Goal: Transaction & Acquisition: Download file/media

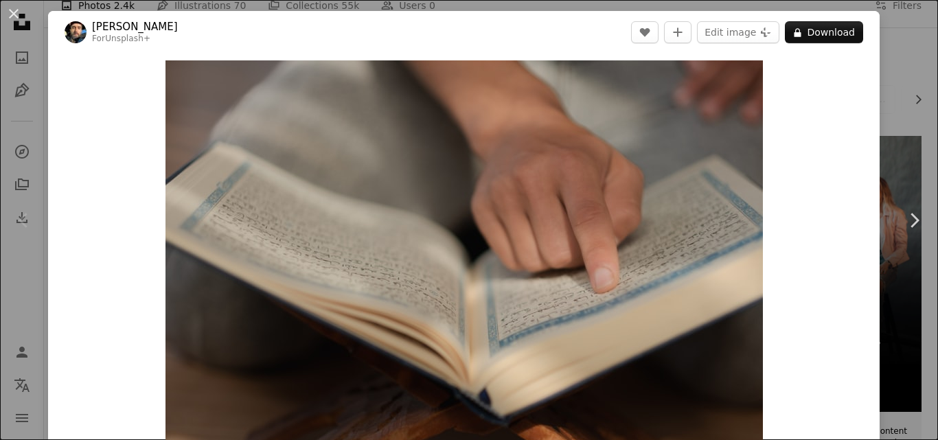
scroll to position [47, 0]
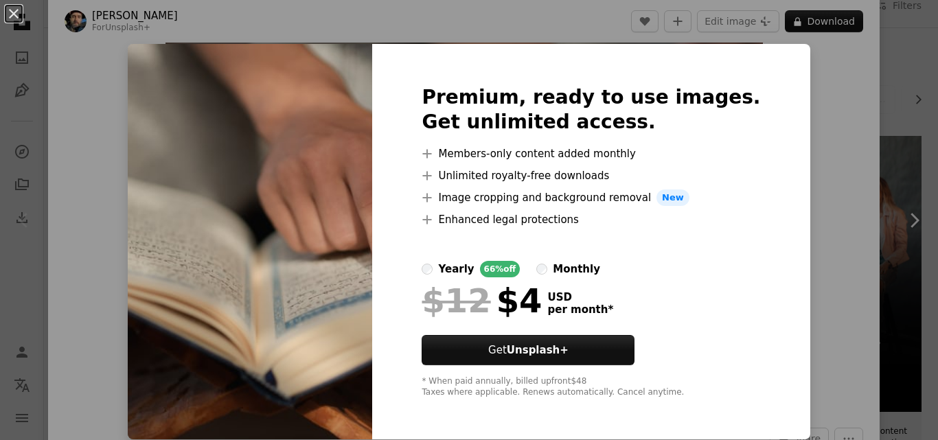
click at [784, 187] on div "An X shape Premium, ready to use images. Get unlimited access. A plus sign Memb…" at bounding box center [469, 220] width 938 height 440
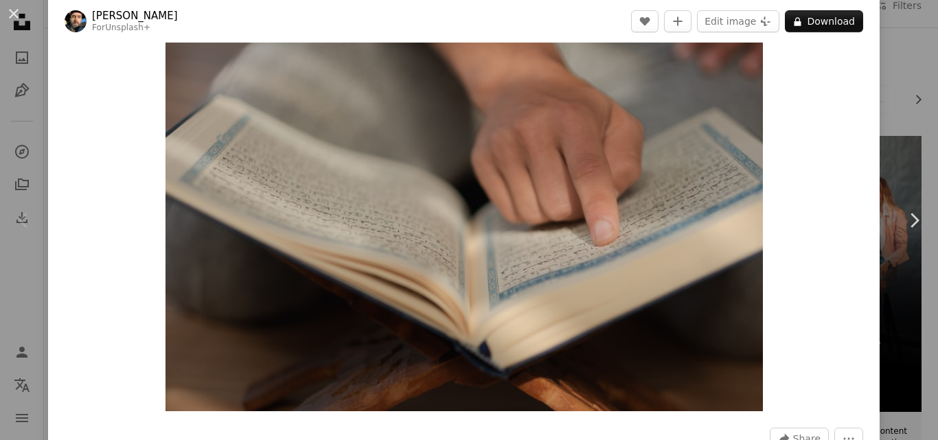
click at [784, 187] on div "Zoom in" at bounding box center [464, 212] width 832 height 412
click at [919, 229] on icon "Chevron right" at bounding box center [914, 220] width 22 height 22
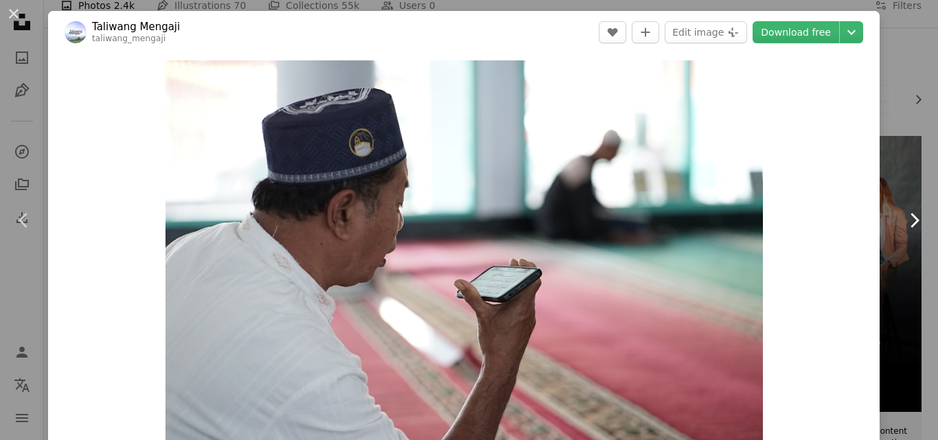
click at [917, 228] on icon "Chevron right" at bounding box center [914, 220] width 22 height 22
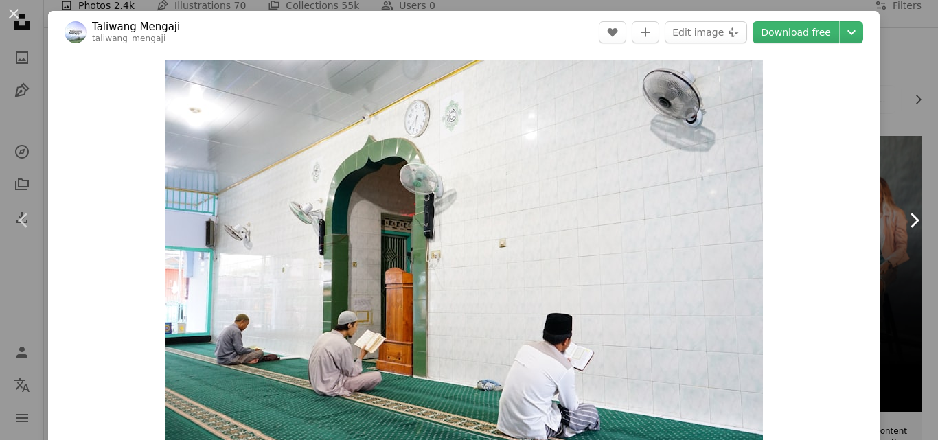
click at [917, 228] on icon "Chevron right" at bounding box center [914, 220] width 22 height 22
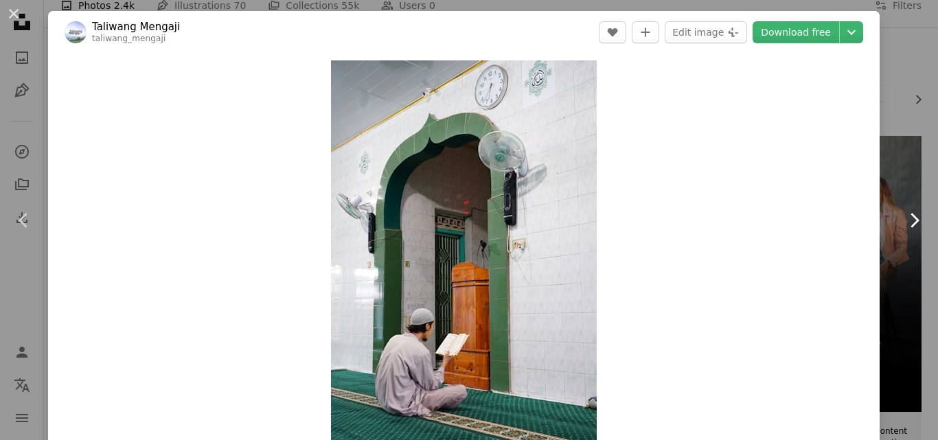
click at [916, 228] on icon "Chevron right" at bounding box center [914, 220] width 22 height 22
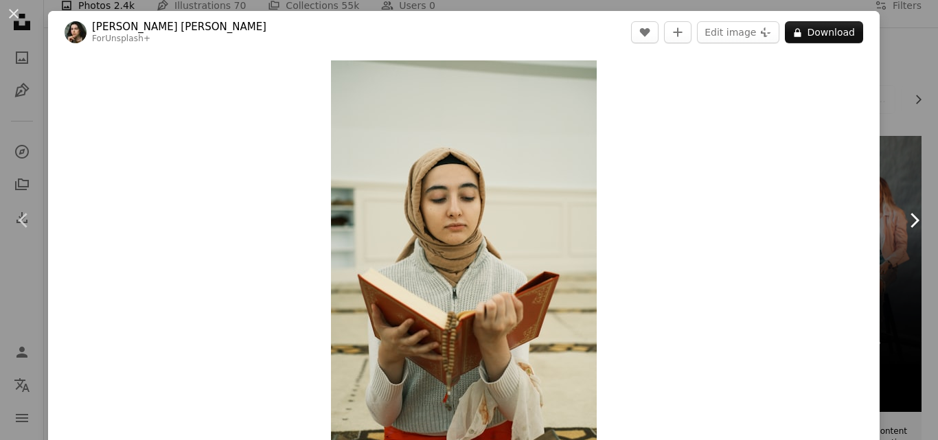
click at [914, 225] on icon at bounding box center [915, 220] width 9 height 14
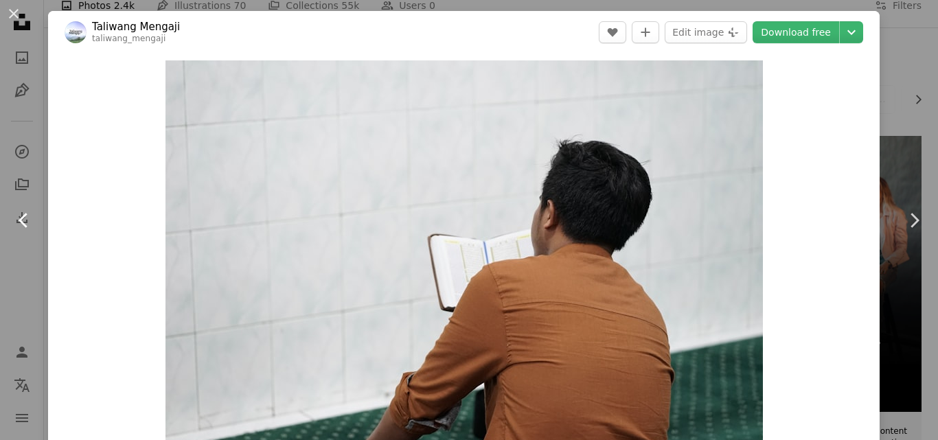
click at [24, 217] on icon at bounding box center [23, 220] width 9 height 14
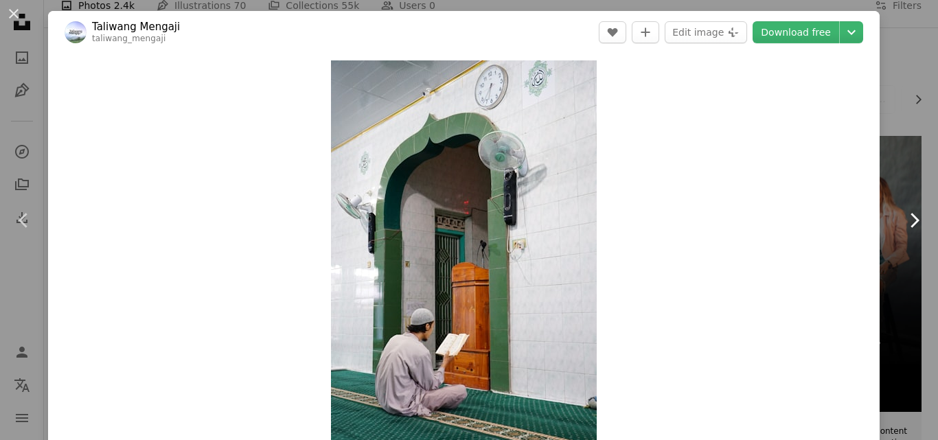
click at [917, 223] on icon "Chevron right" at bounding box center [914, 220] width 22 height 22
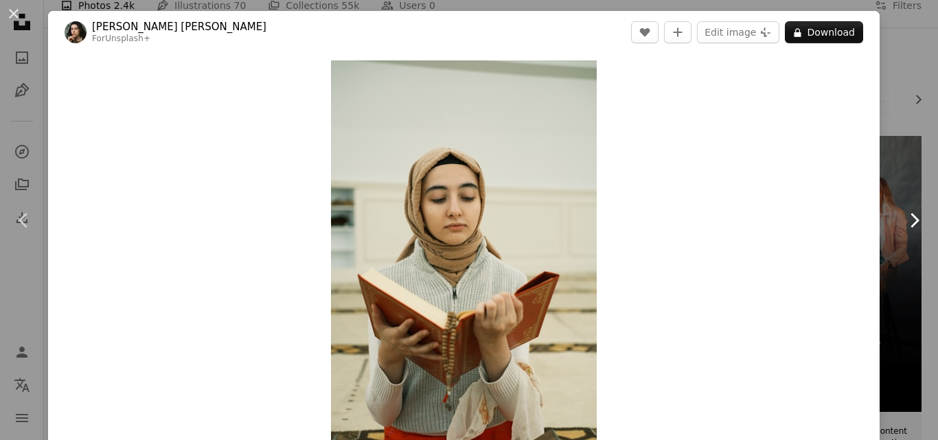
click at [917, 223] on icon "Chevron right" at bounding box center [914, 220] width 22 height 22
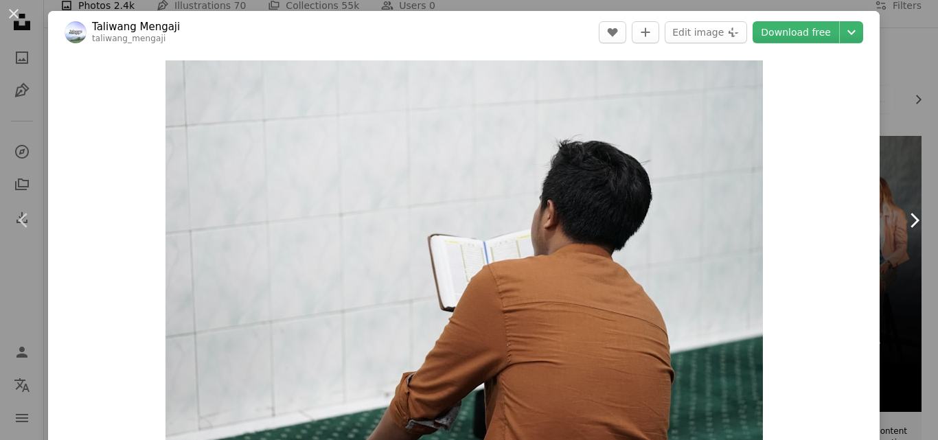
click at [917, 223] on icon "Chevron right" at bounding box center [914, 220] width 22 height 22
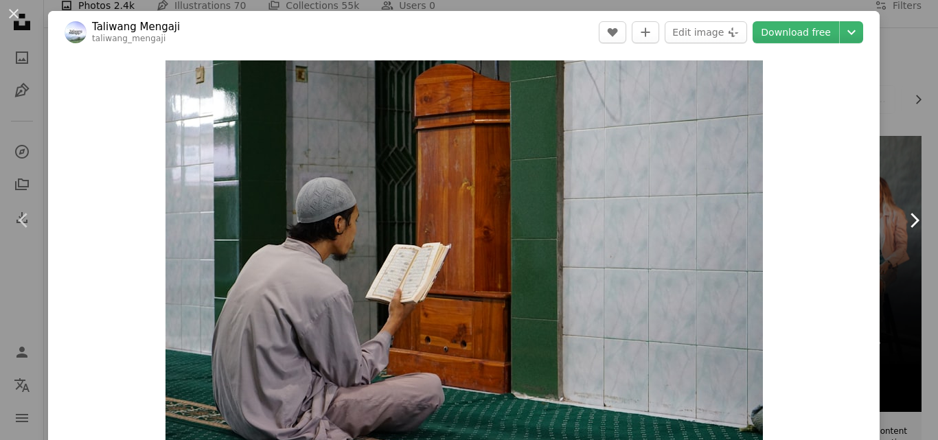
click at [917, 223] on icon "Chevron right" at bounding box center [914, 220] width 22 height 22
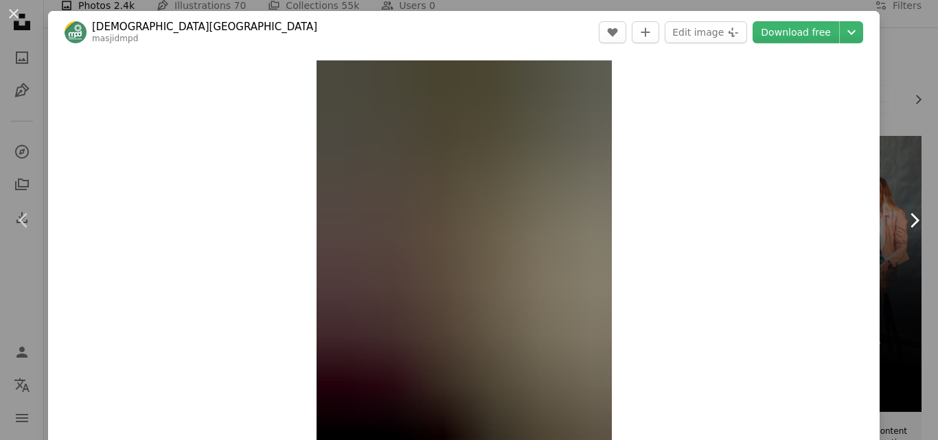
click at [917, 223] on icon "Chevron right" at bounding box center [914, 220] width 22 height 22
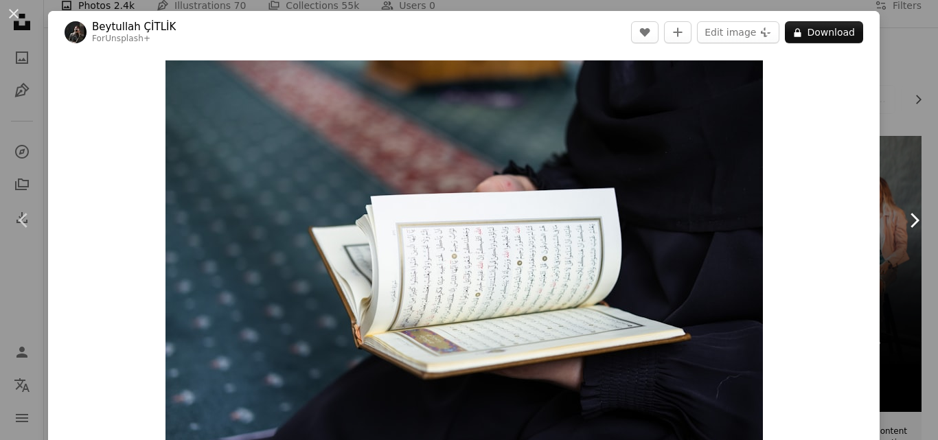
click at [915, 223] on icon at bounding box center [915, 220] width 9 height 14
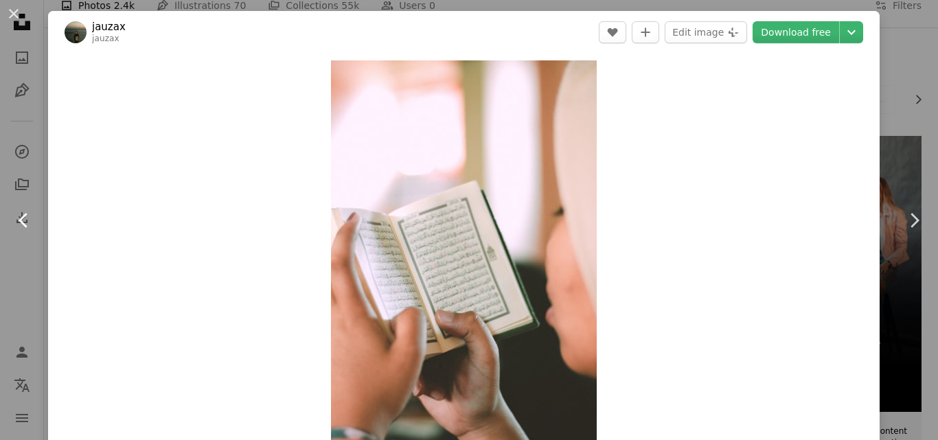
click at [19, 221] on icon "Chevron left" at bounding box center [24, 220] width 22 height 22
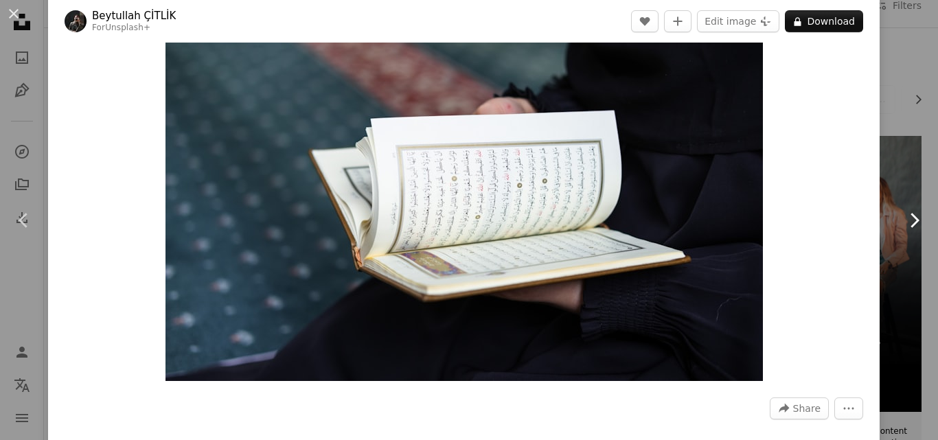
scroll to position [50, 0]
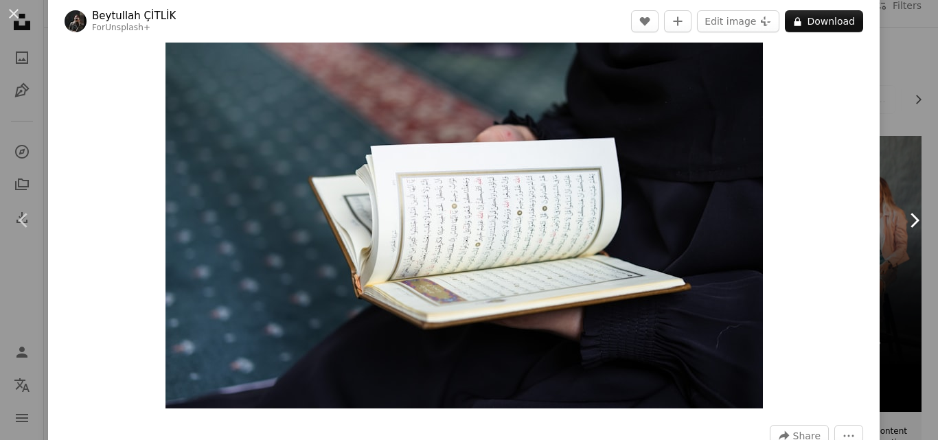
click at [912, 218] on icon "Chevron right" at bounding box center [914, 220] width 22 height 22
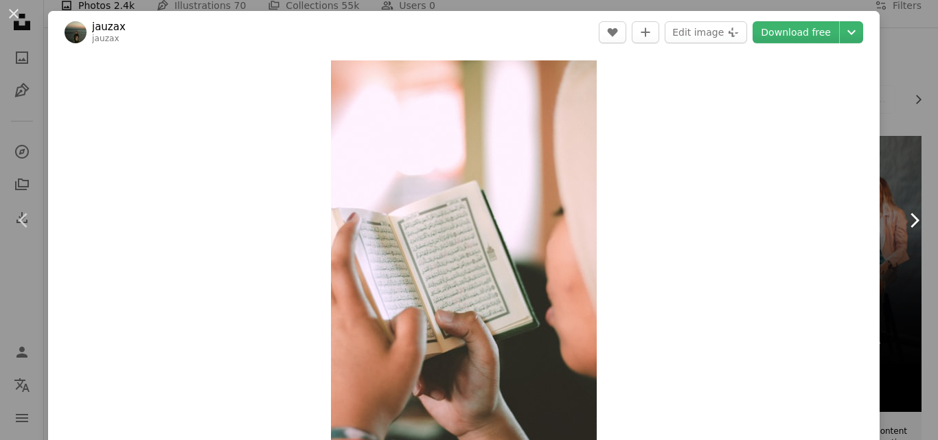
click at [914, 218] on icon "Chevron right" at bounding box center [914, 220] width 22 height 22
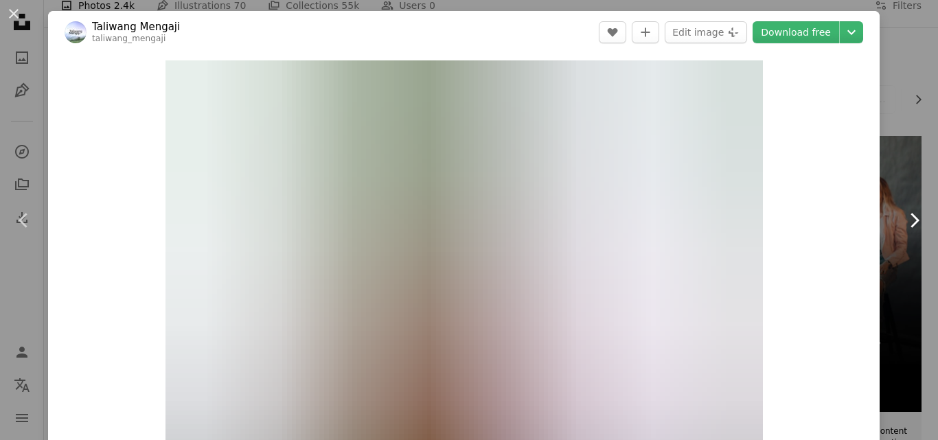
click at [914, 218] on icon "Chevron right" at bounding box center [914, 220] width 22 height 22
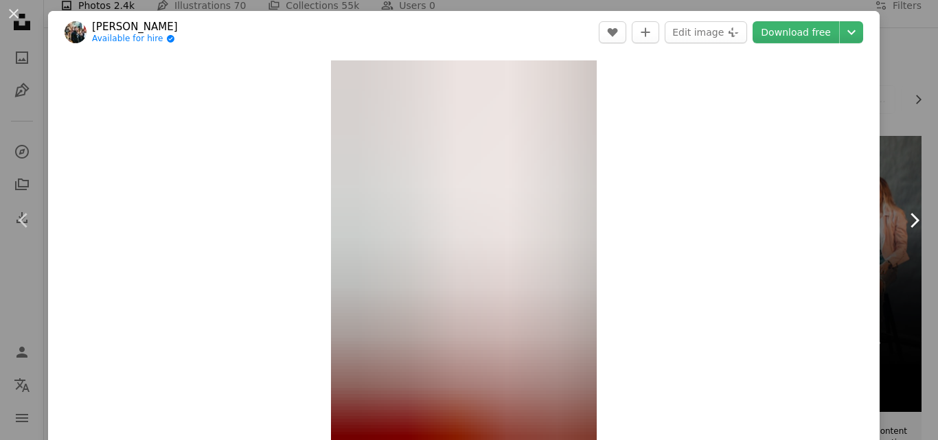
click at [914, 218] on icon "Chevron right" at bounding box center [914, 220] width 22 height 22
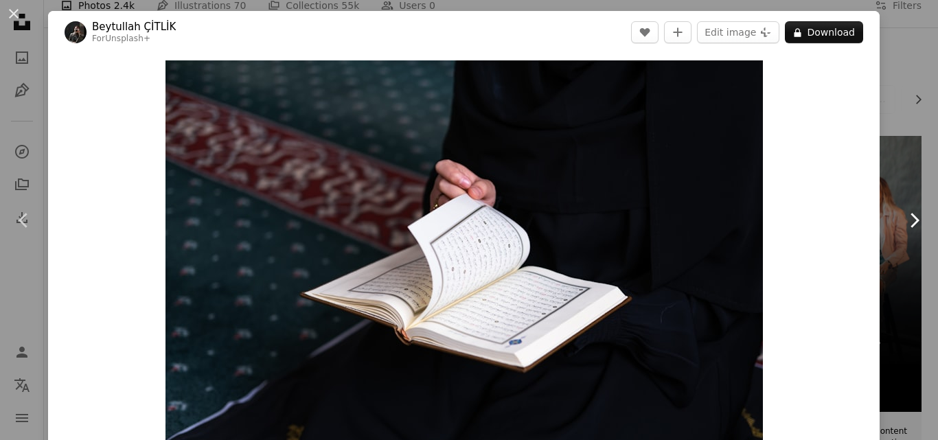
click at [914, 218] on icon "Chevron right" at bounding box center [914, 220] width 22 height 22
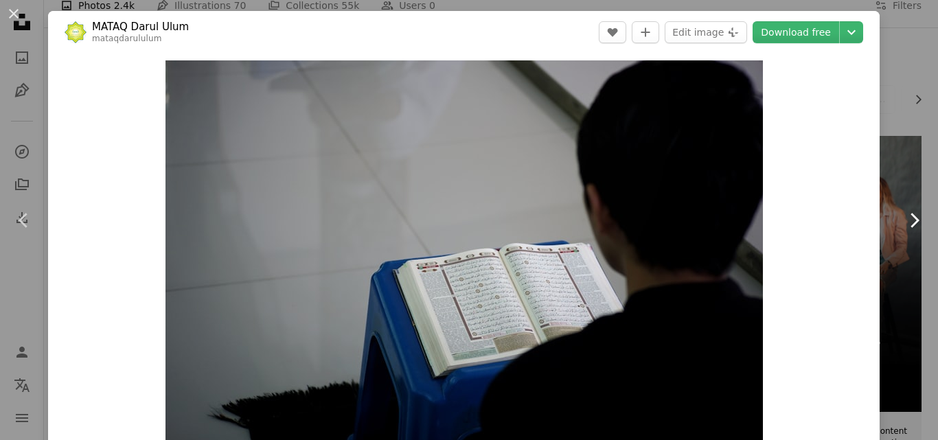
click at [914, 218] on icon "Chevron right" at bounding box center [914, 220] width 22 height 22
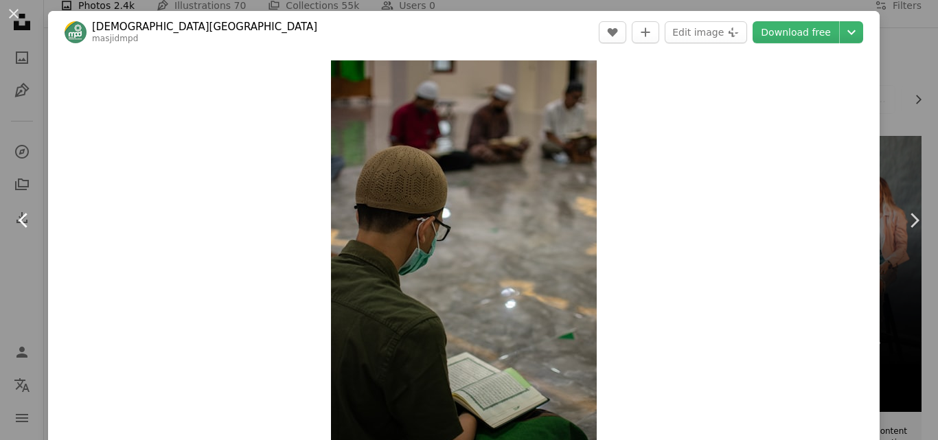
click at [28, 225] on icon "Chevron left" at bounding box center [24, 220] width 22 height 22
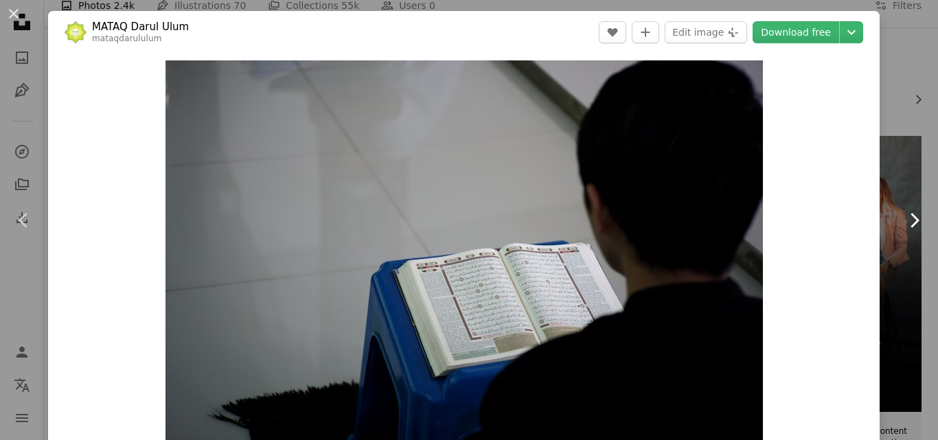
click at [916, 227] on icon "Chevron right" at bounding box center [914, 220] width 22 height 22
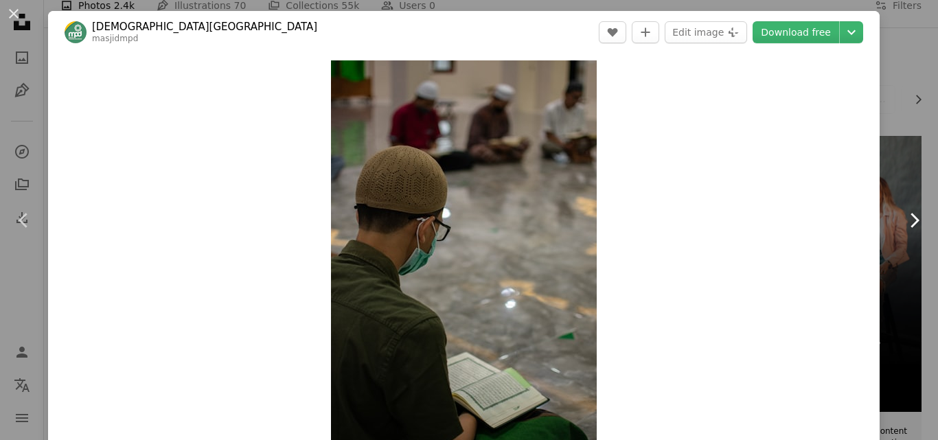
click at [913, 216] on icon at bounding box center [915, 220] width 9 height 14
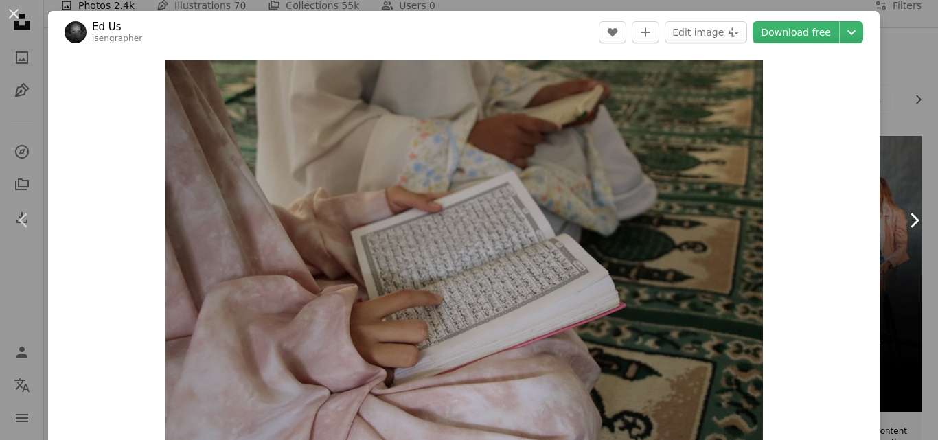
click at [913, 216] on icon at bounding box center [915, 220] width 9 height 14
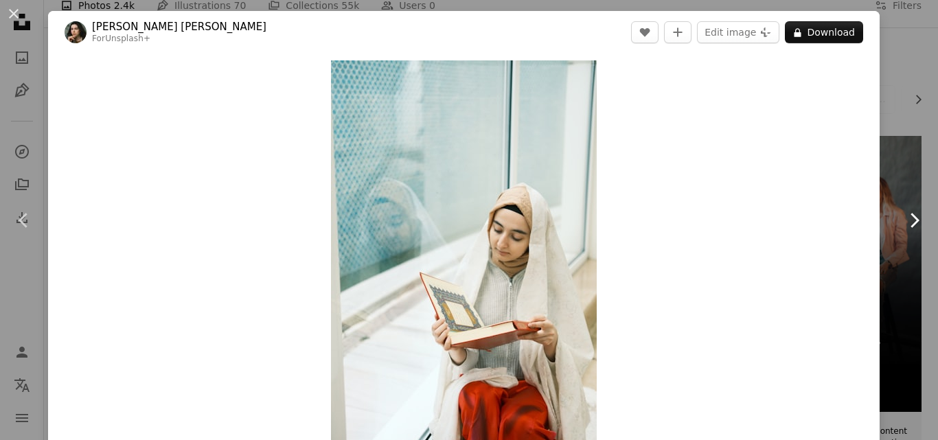
click at [913, 216] on icon at bounding box center [915, 220] width 9 height 14
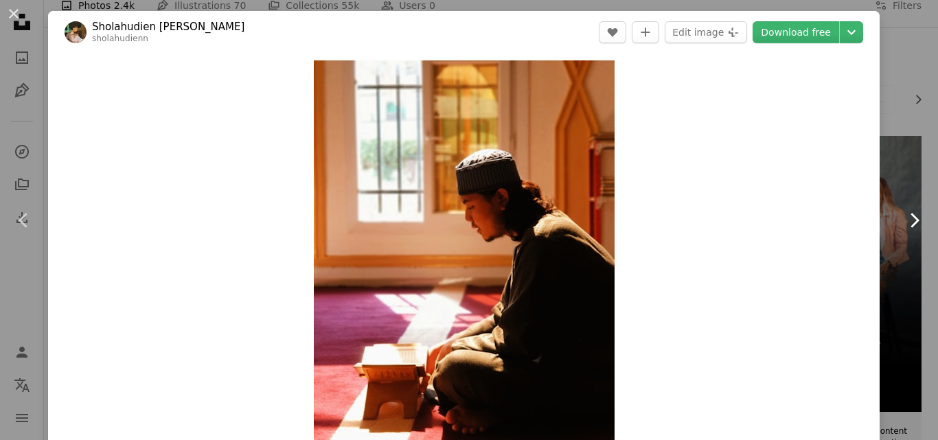
click at [913, 216] on icon at bounding box center [915, 220] width 9 height 14
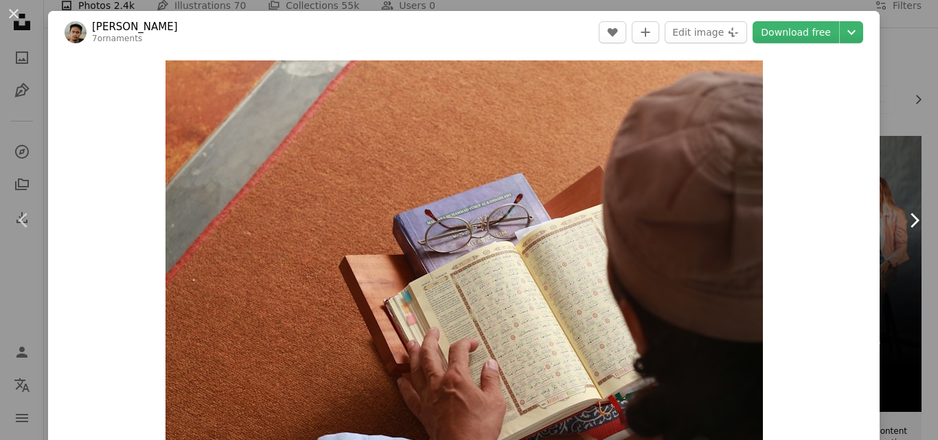
click at [913, 216] on icon at bounding box center [915, 220] width 9 height 14
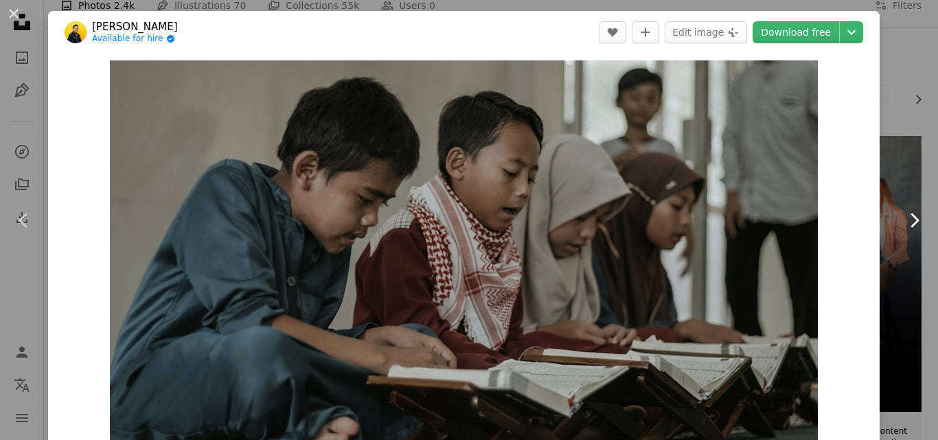
click at [906, 217] on icon "Chevron right" at bounding box center [914, 220] width 22 height 22
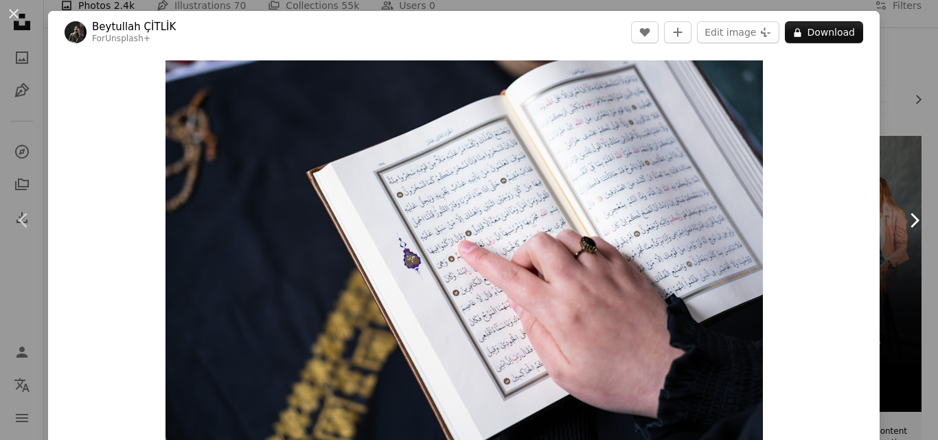
click at [906, 217] on icon "Chevron right" at bounding box center [914, 220] width 22 height 22
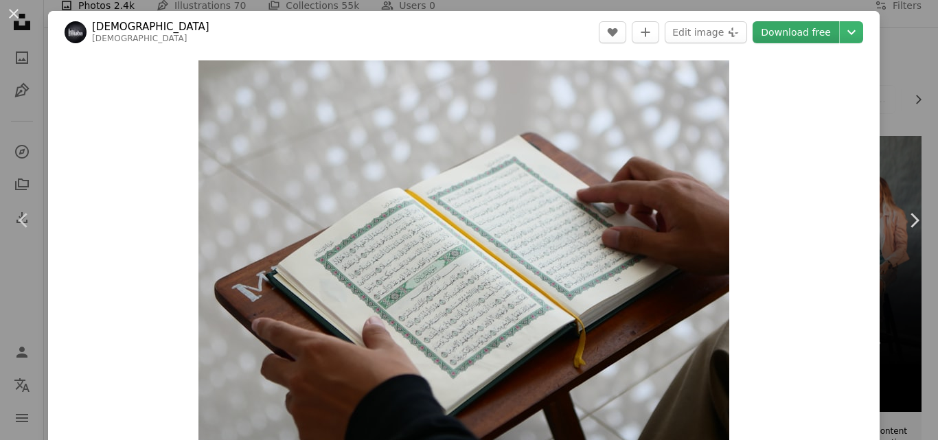
click at [790, 32] on link "Download free" at bounding box center [796, 32] width 87 height 22
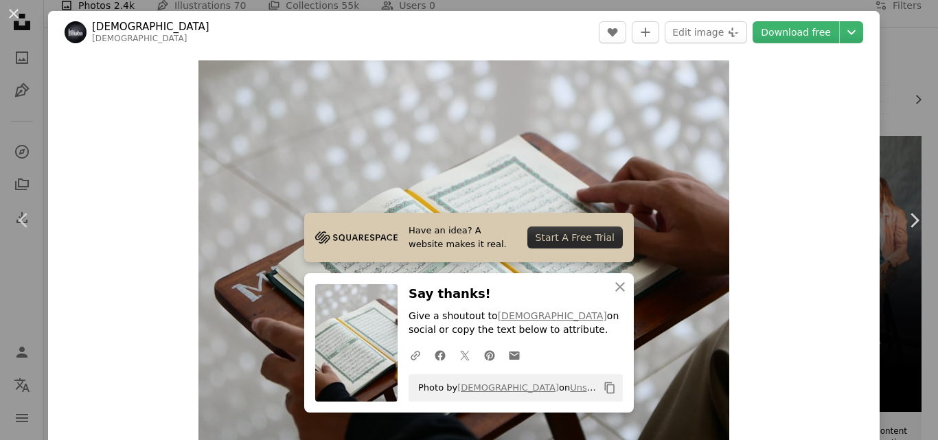
click at [895, 91] on div "An X shape Chevron left Chevron right [DEMOGRAPHIC_DATA] MABA masjidmaba A hear…" at bounding box center [469, 220] width 938 height 440
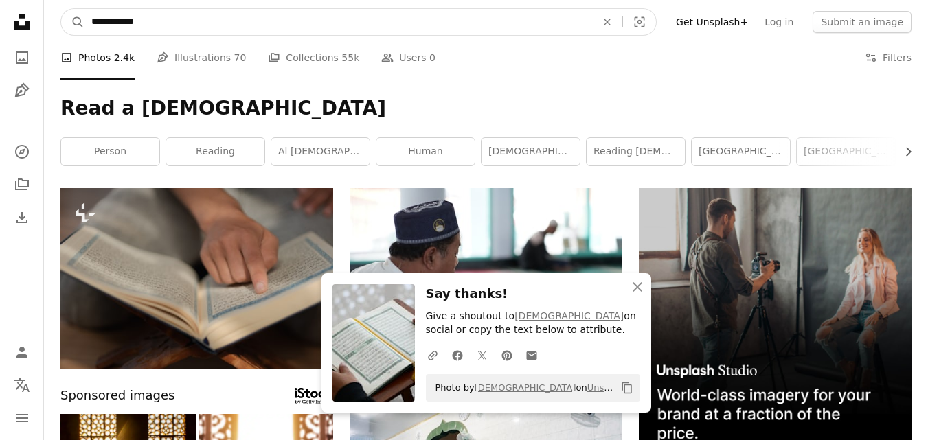
click at [255, 17] on input "**********" at bounding box center [337, 22] width 507 height 26
type input "**********"
click at [61, 9] on button "A magnifying glass" at bounding box center [72, 22] width 23 height 26
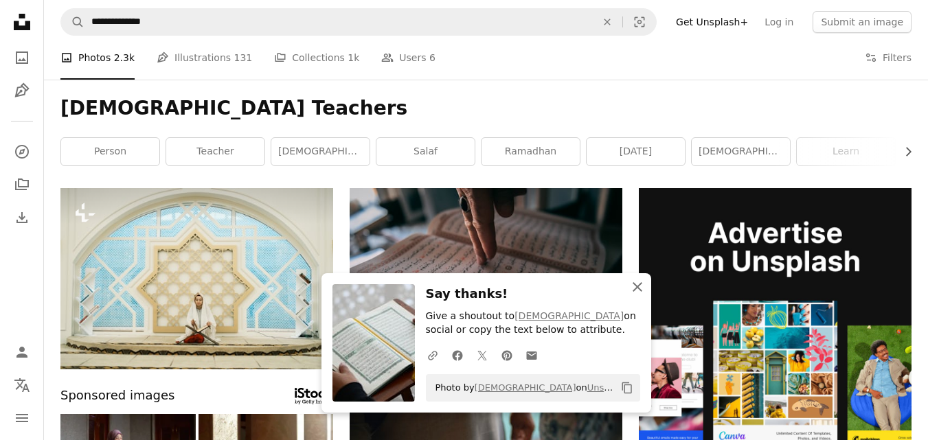
click at [644, 288] on icon "An X shape" at bounding box center [637, 287] width 16 height 16
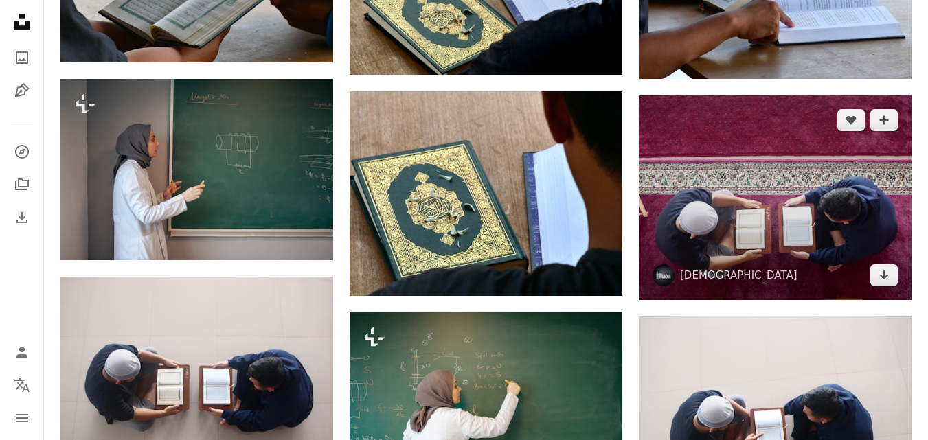
scroll to position [931, 0]
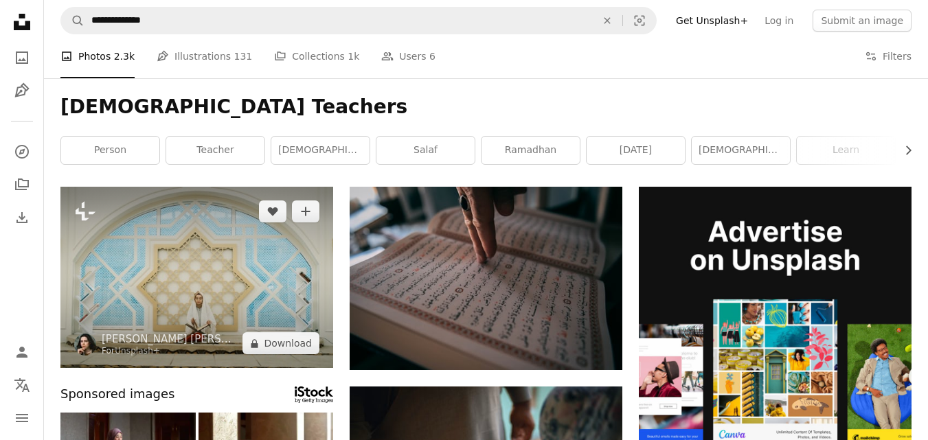
scroll to position [0, 0]
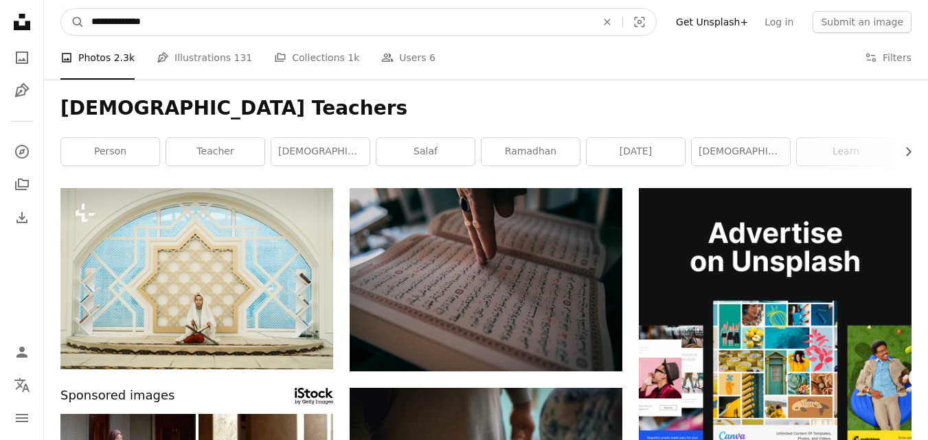
click at [119, 25] on input "**********" at bounding box center [337, 22] width 507 height 26
type input "**********"
click at [61, 9] on button "A magnifying glass" at bounding box center [72, 22] width 23 height 26
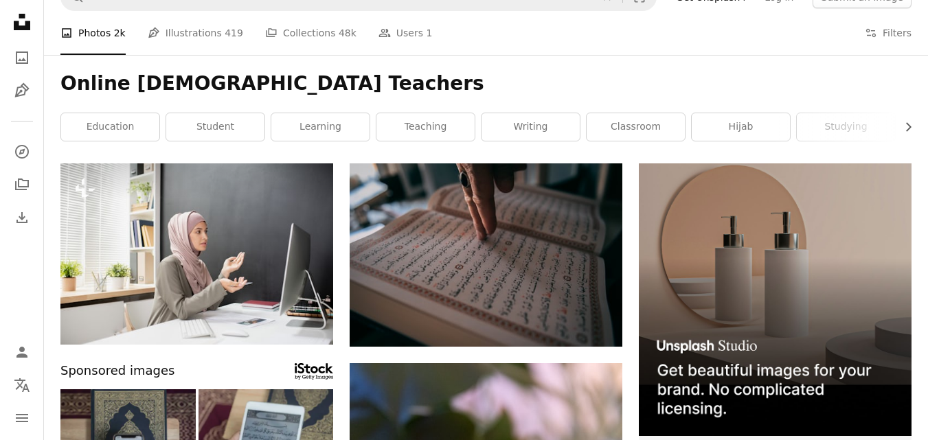
scroll to position [22, 0]
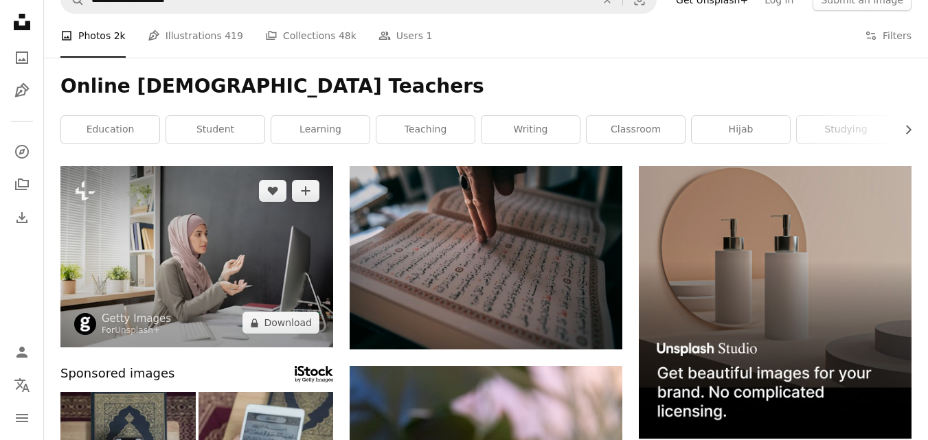
click at [198, 229] on img at bounding box center [196, 256] width 273 height 181
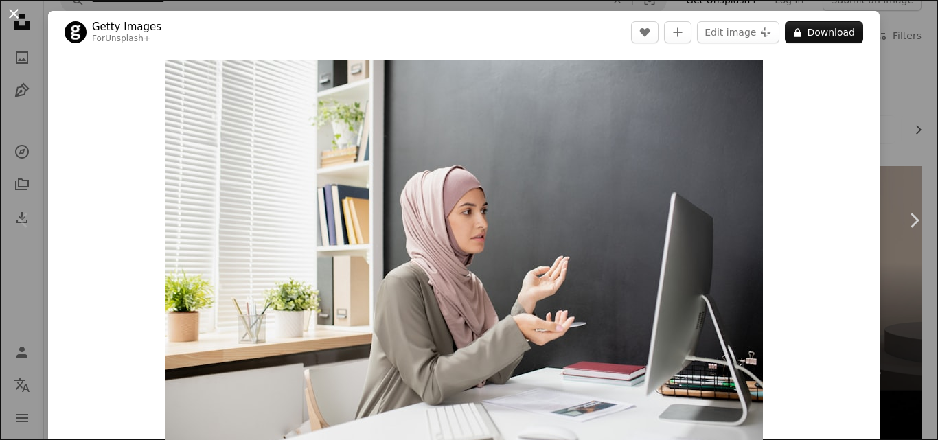
click at [22, 17] on button "An X shape" at bounding box center [13, 13] width 16 height 16
click at [25, 17] on icon at bounding box center [22, 22] width 16 height 16
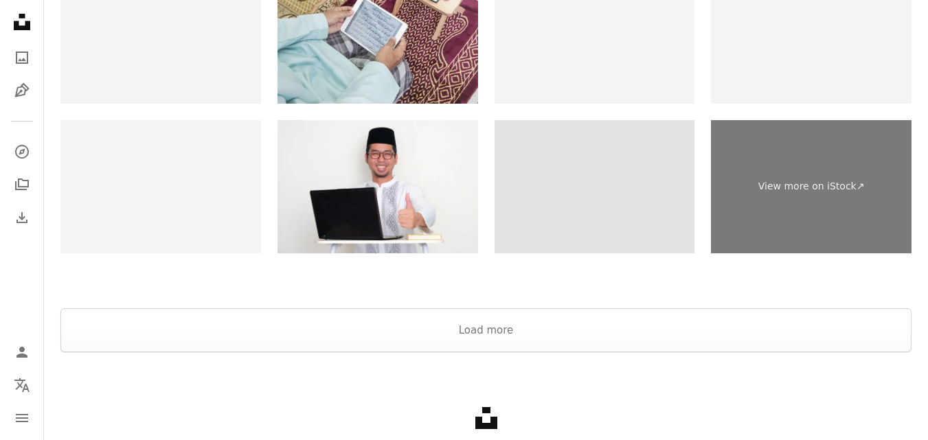
scroll to position [2135, 0]
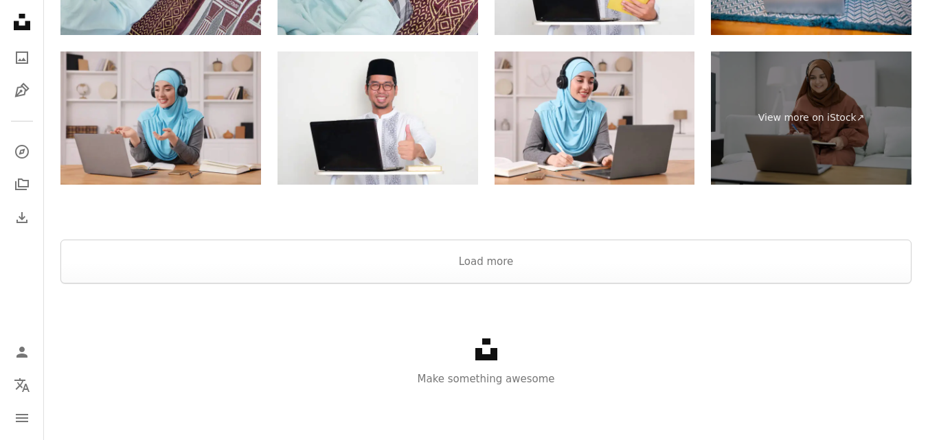
click at [182, 102] on img at bounding box center [160, 118] width 201 height 134
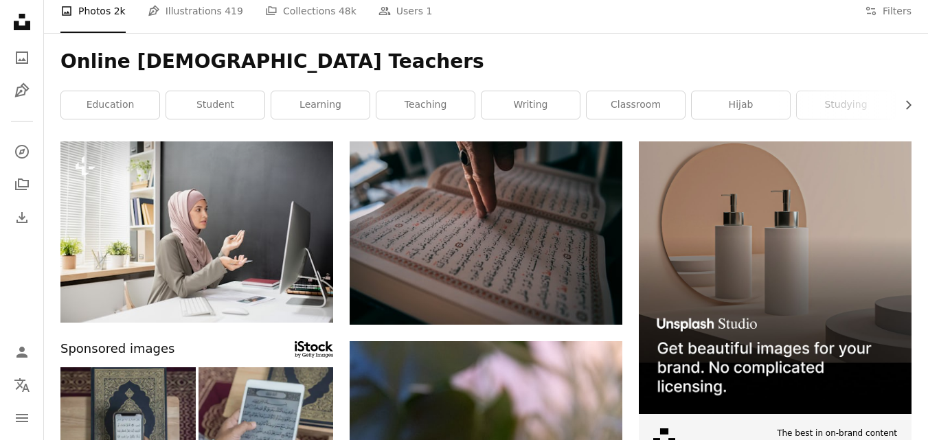
scroll to position [0, 0]
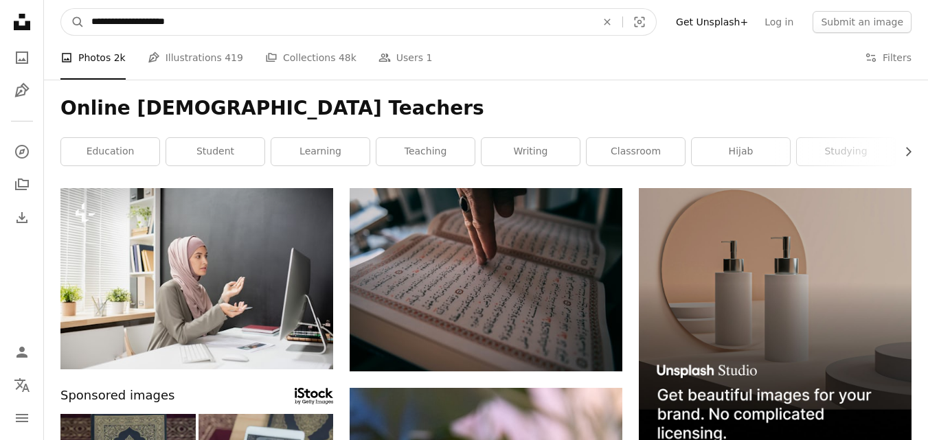
click at [144, 16] on input "**********" at bounding box center [337, 22] width 507 height 26
type input "**********"
click at [61, 9] on button "A magnifying glass" at bounding box center [72, 22] width 23 height 26
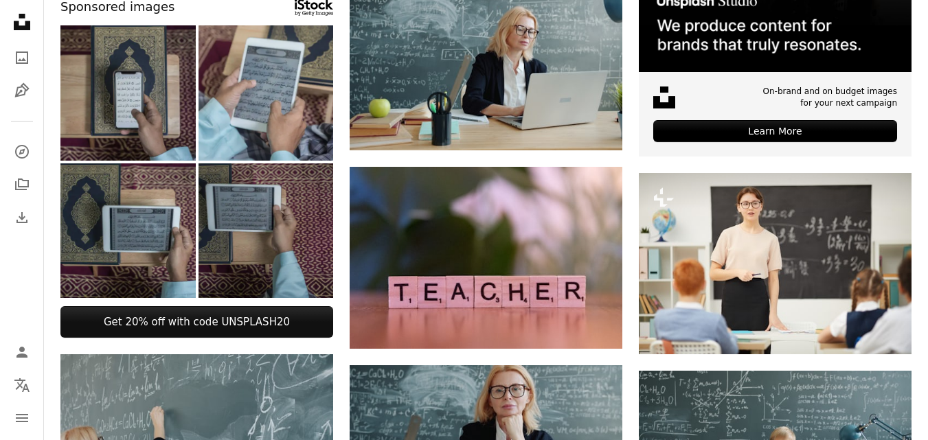
scroll to position [327, 0]
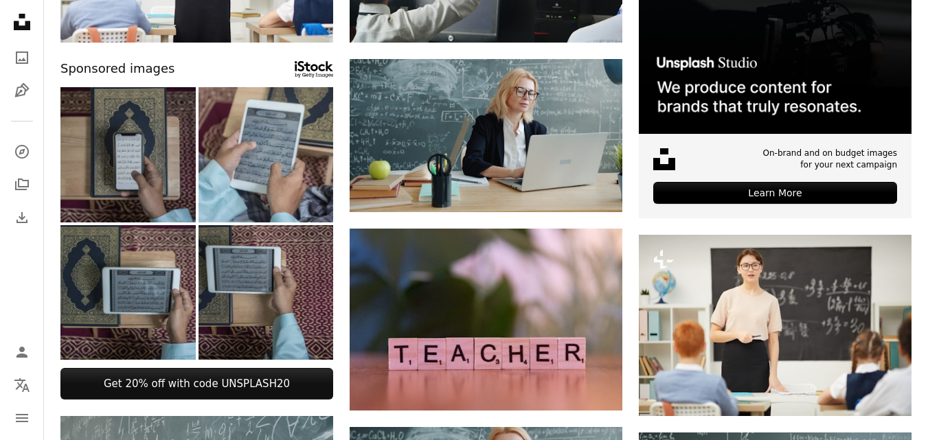
click at [168, 168] on img at bounding box center [127, 154] width 135 height 135
